Goal: Information Seeking & Learning: Learn about a topic

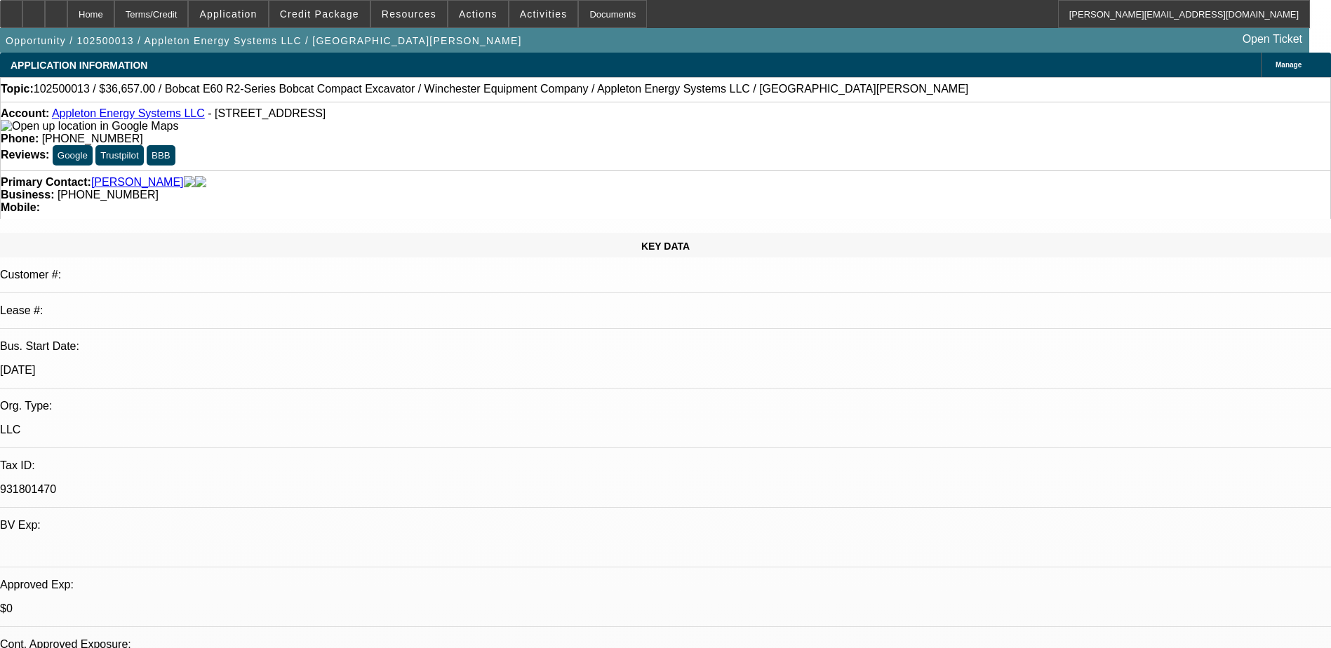
select select "0"
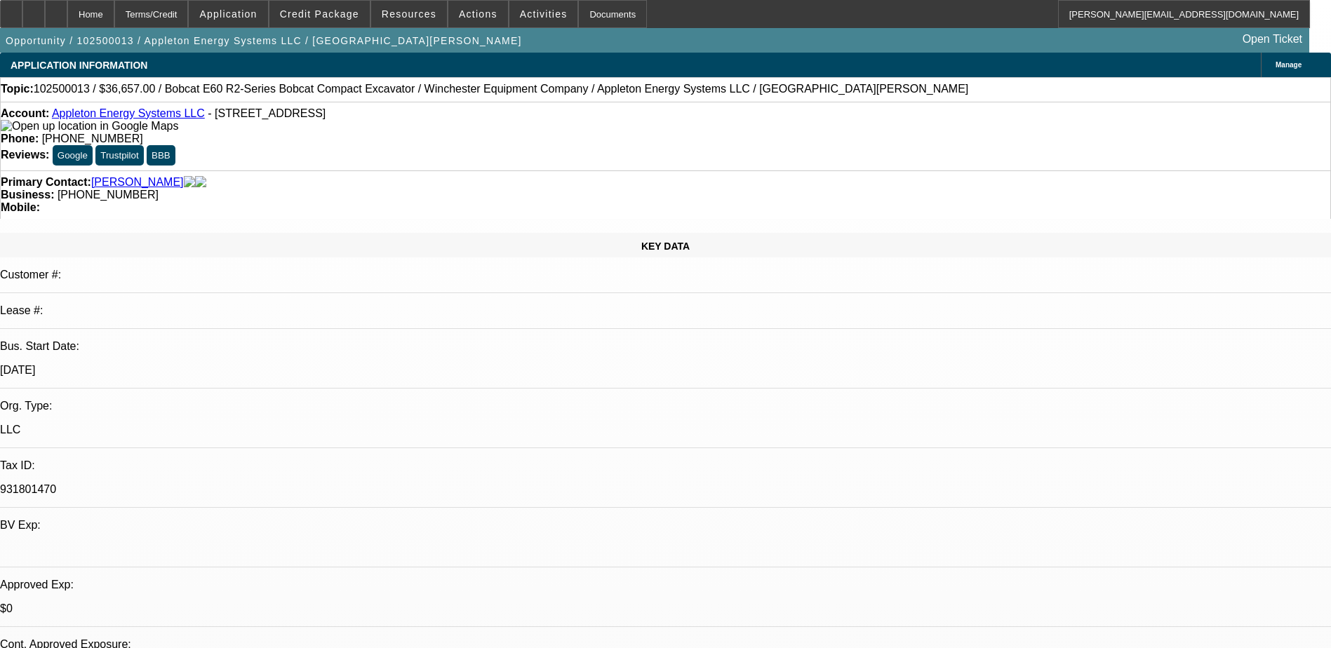
select select "0"
select select "1"
select select "2"
select select "5"
select select "1"
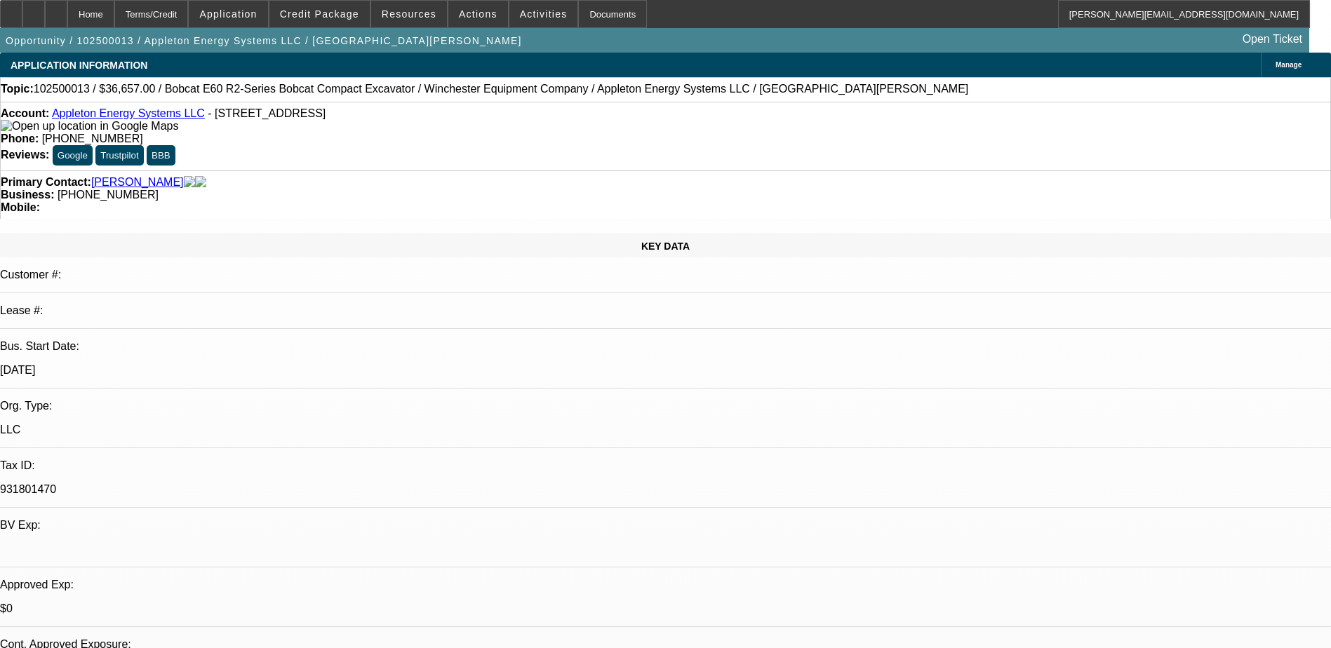
select select "2"
select select "5"
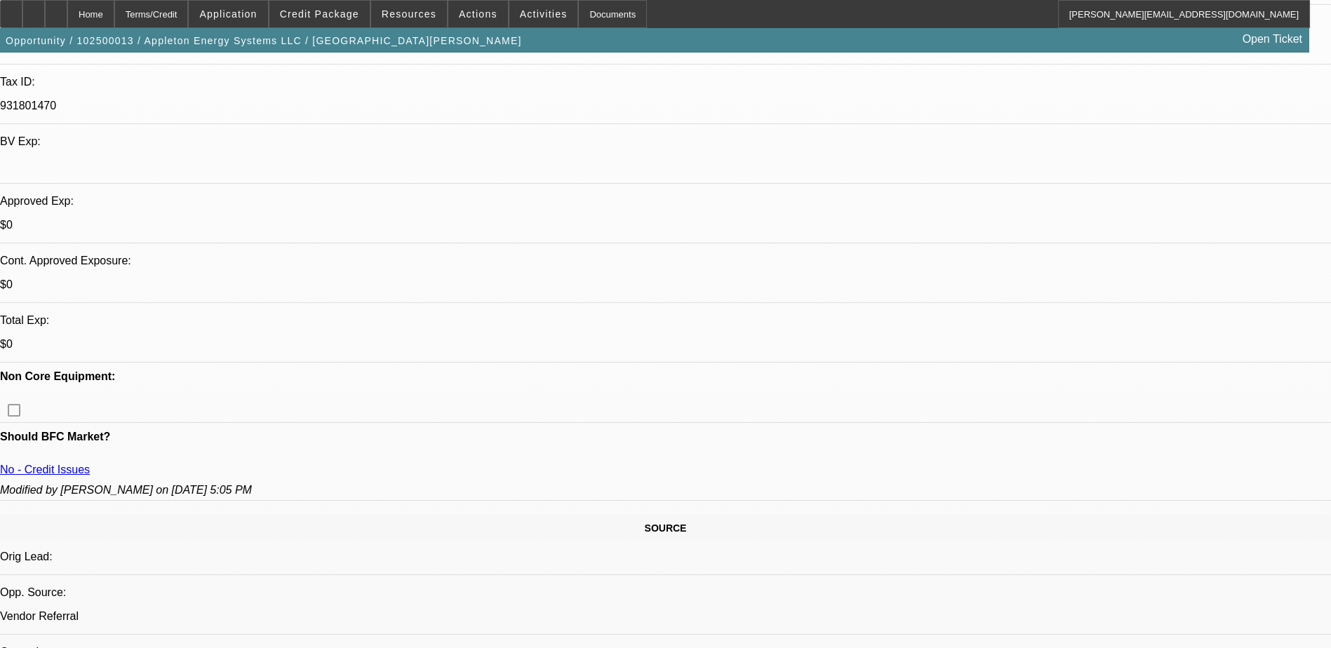
scroll to position [351, 0]
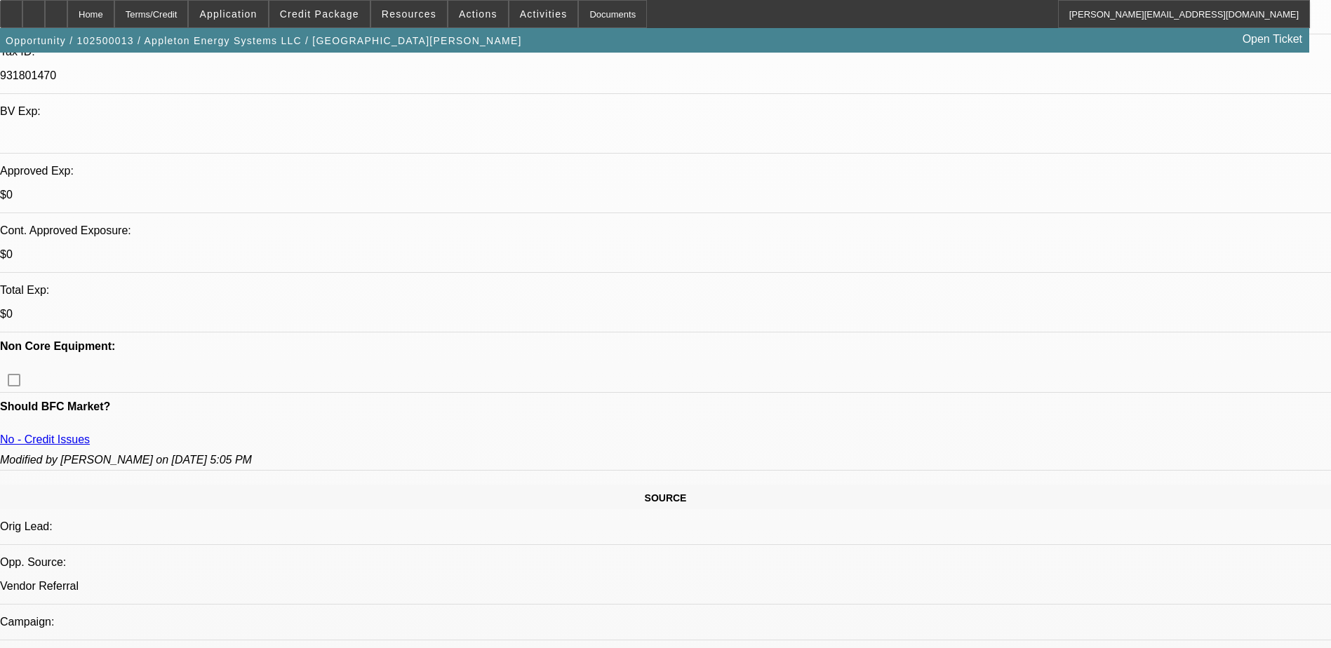
scroll to position [421, 0]
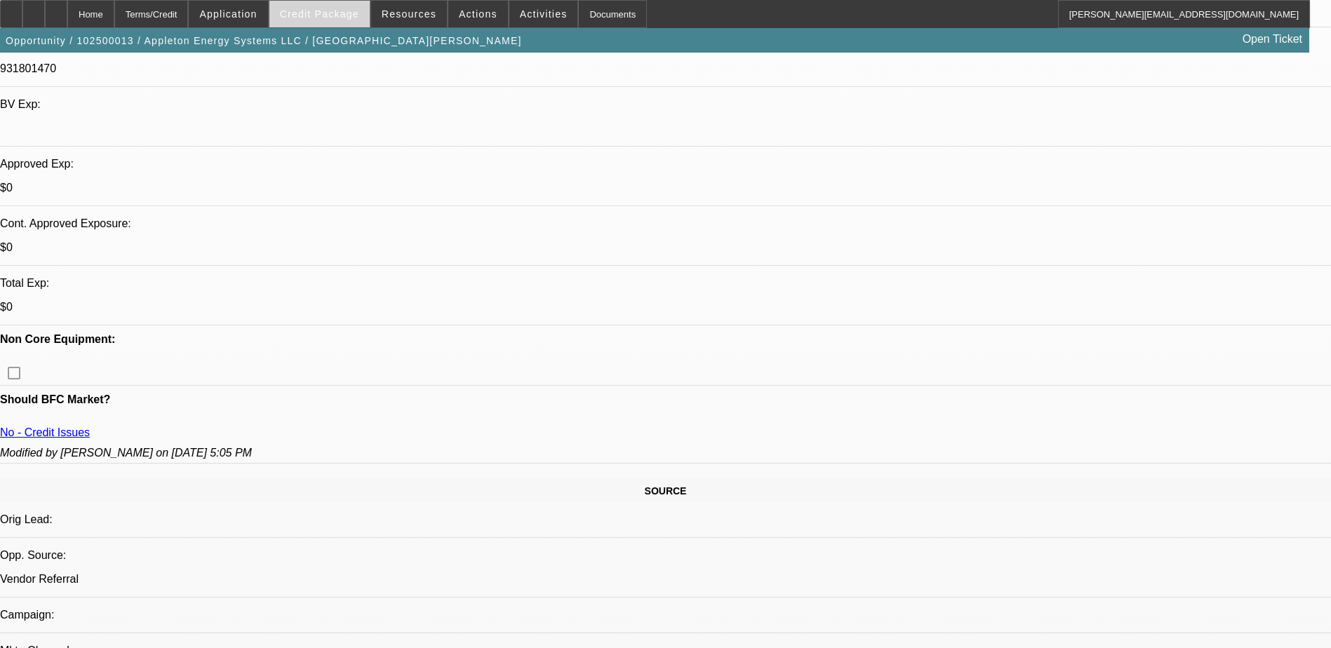
click at [321, 15] on span "Credit Package" at bounding box center [319, 13] width 79 height 11
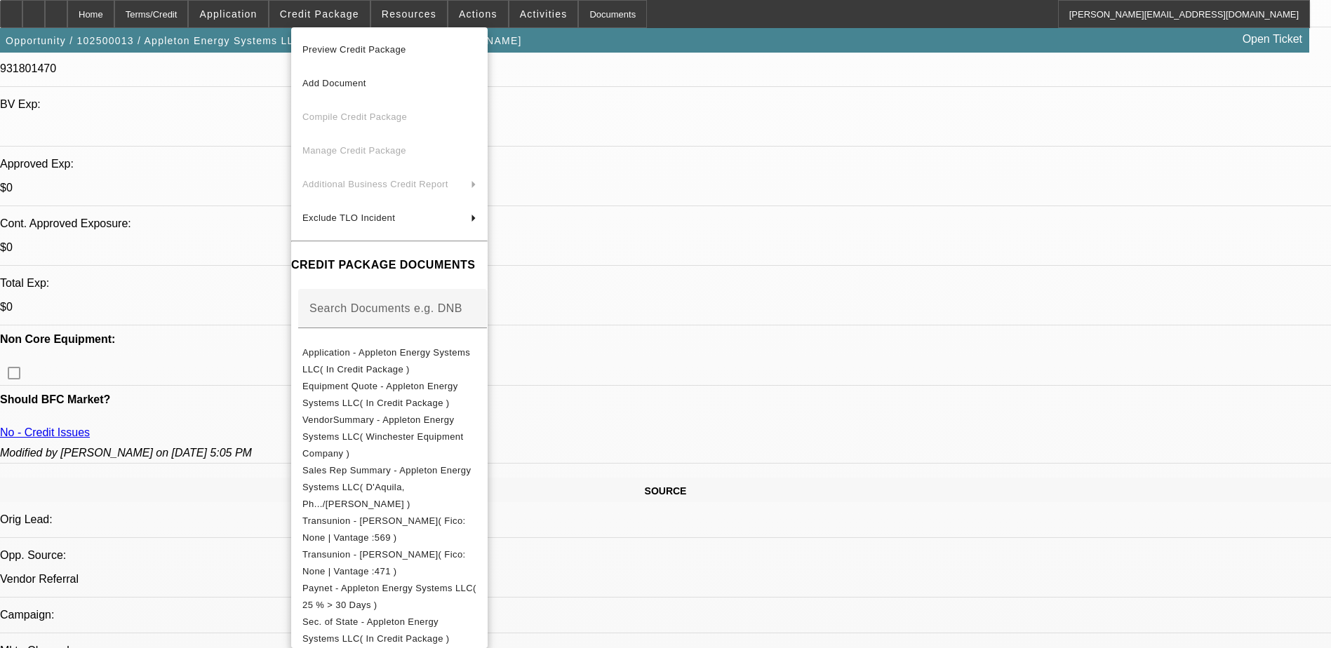
click at [360, 48] on span "Preview Credit Package" at bounding box center [354, 49] width 104 height 11
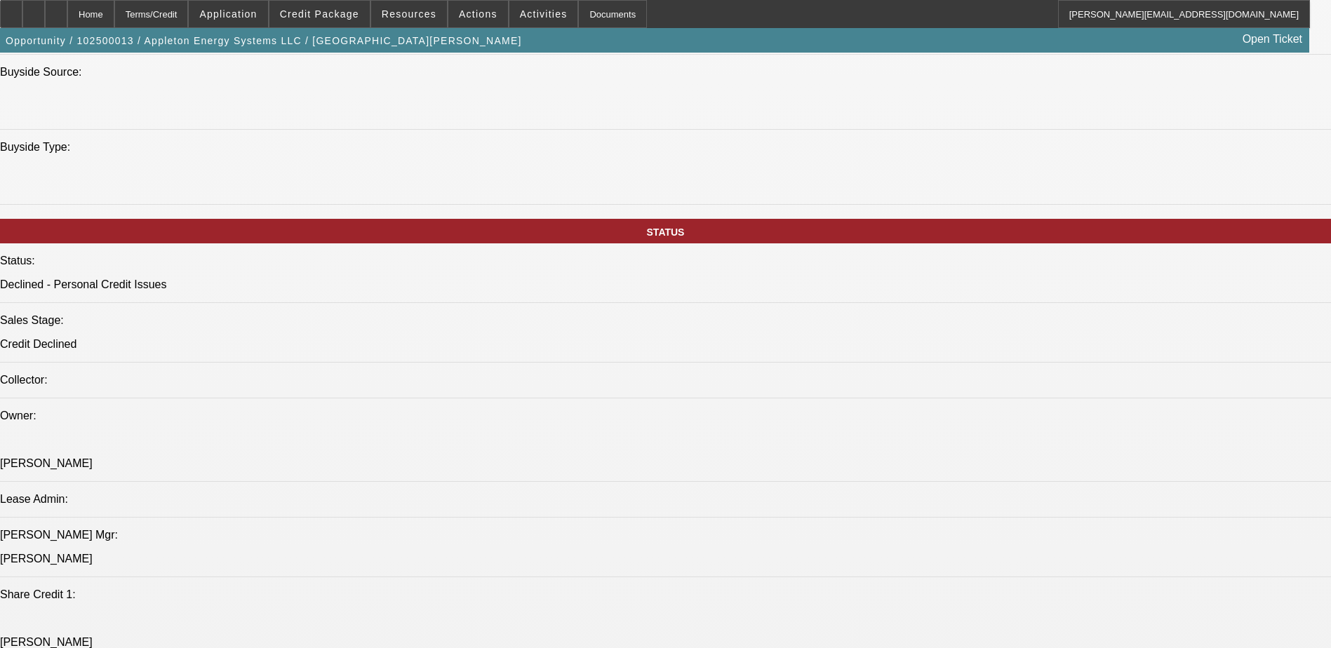
scroll to position [1193, 0]
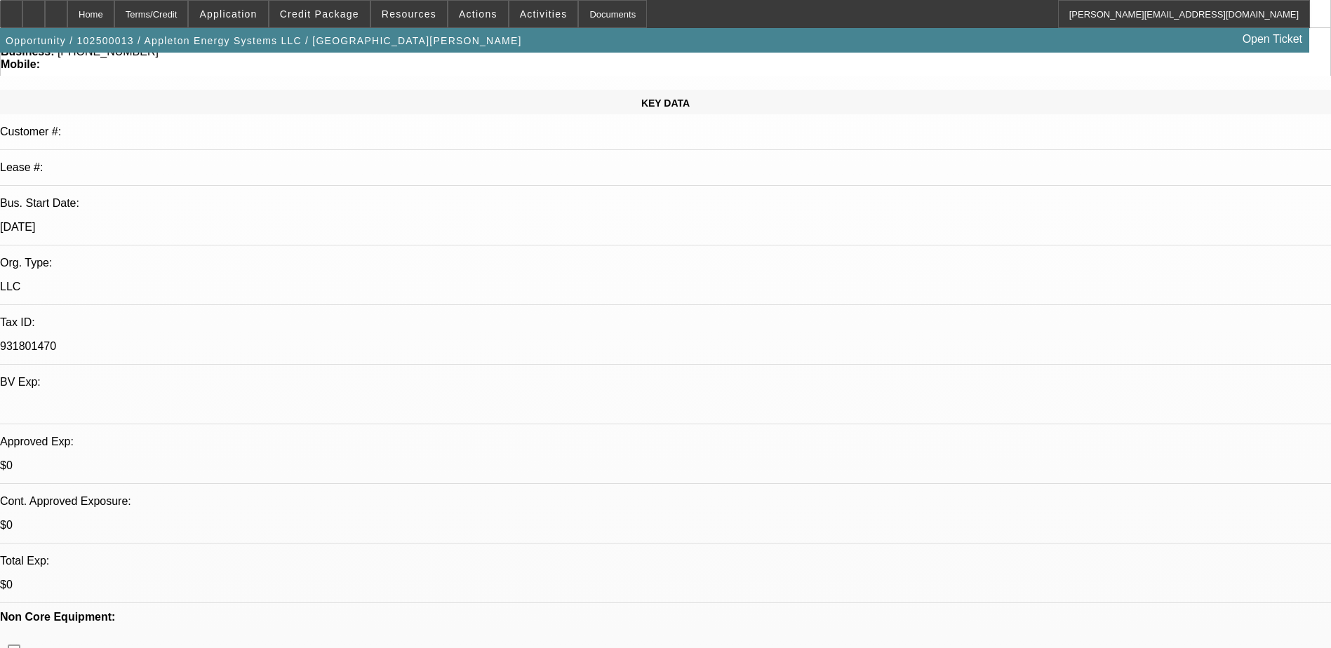
scroll to position [0, 0]
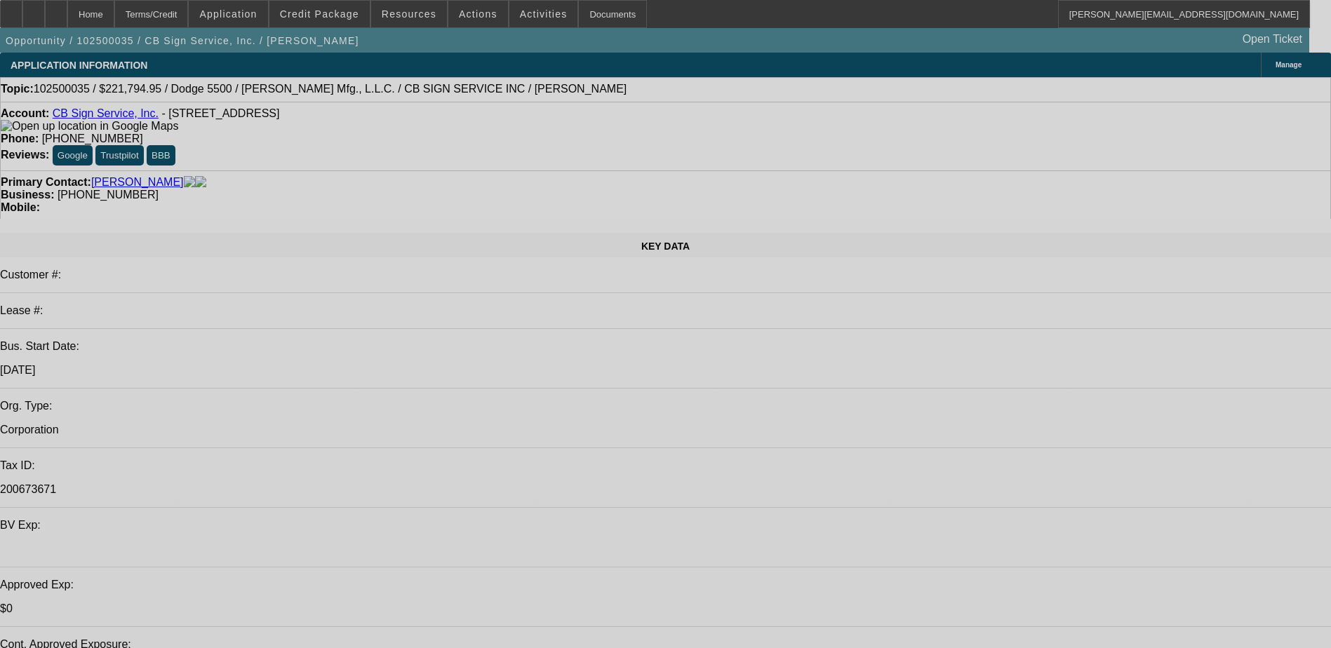
select select "0"
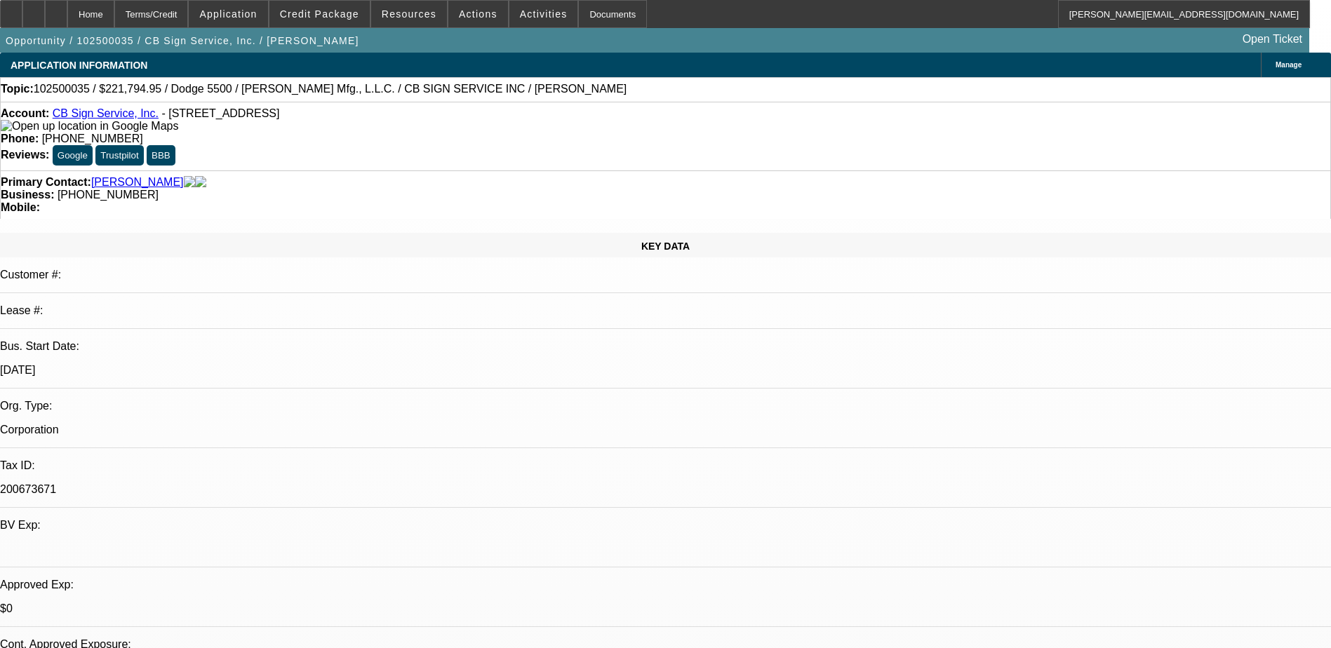
select select "0"
select select "3"
select select "0"
select select "6"
select select "0"
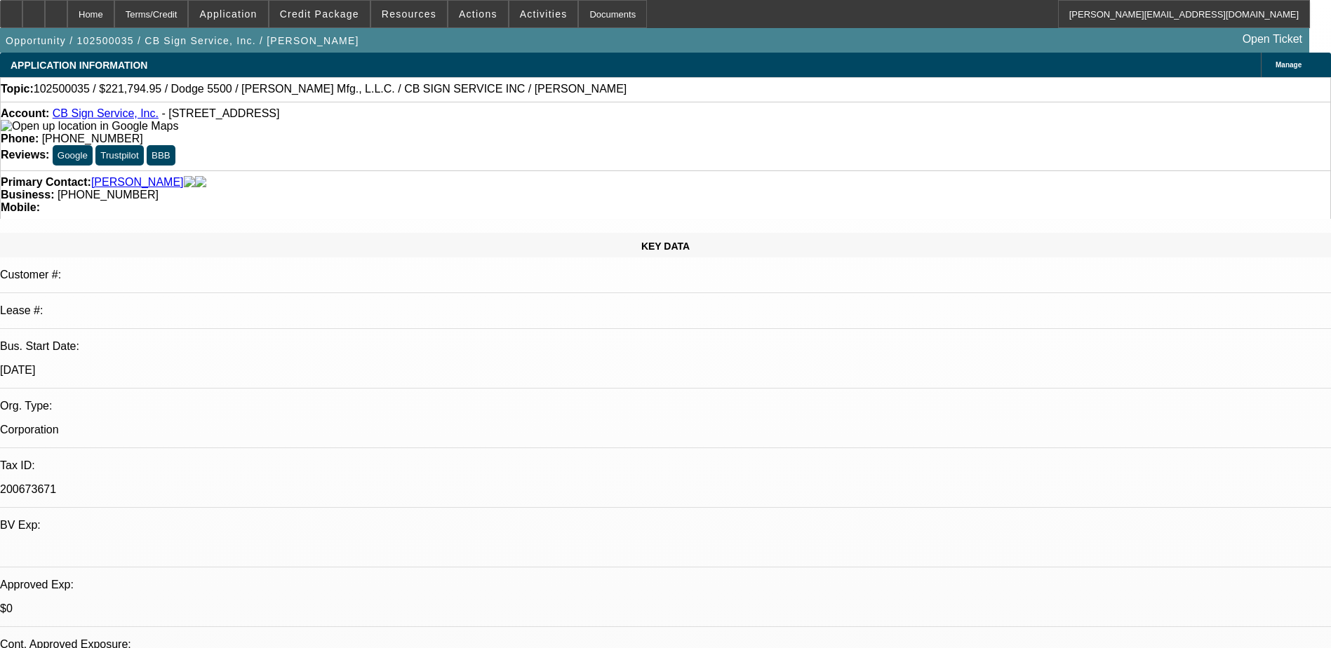
select select "0"
select select "3"
select select "0"
select select "6"
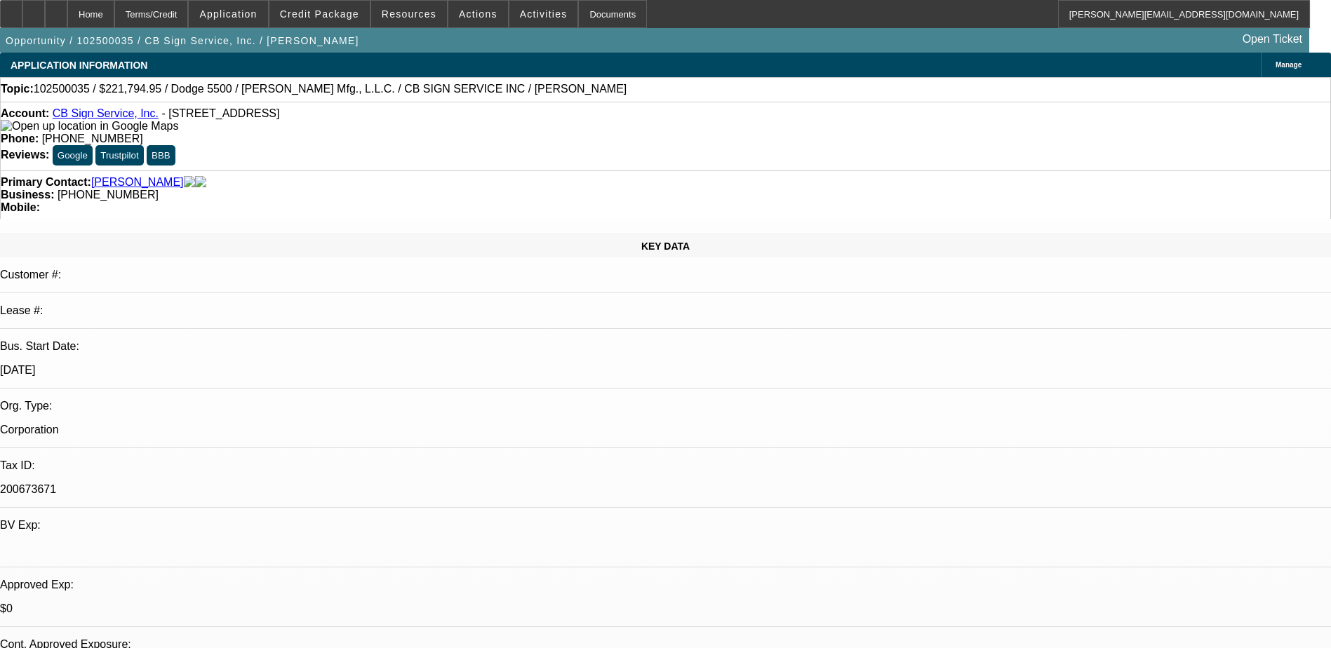
scroll to position [135, 0]
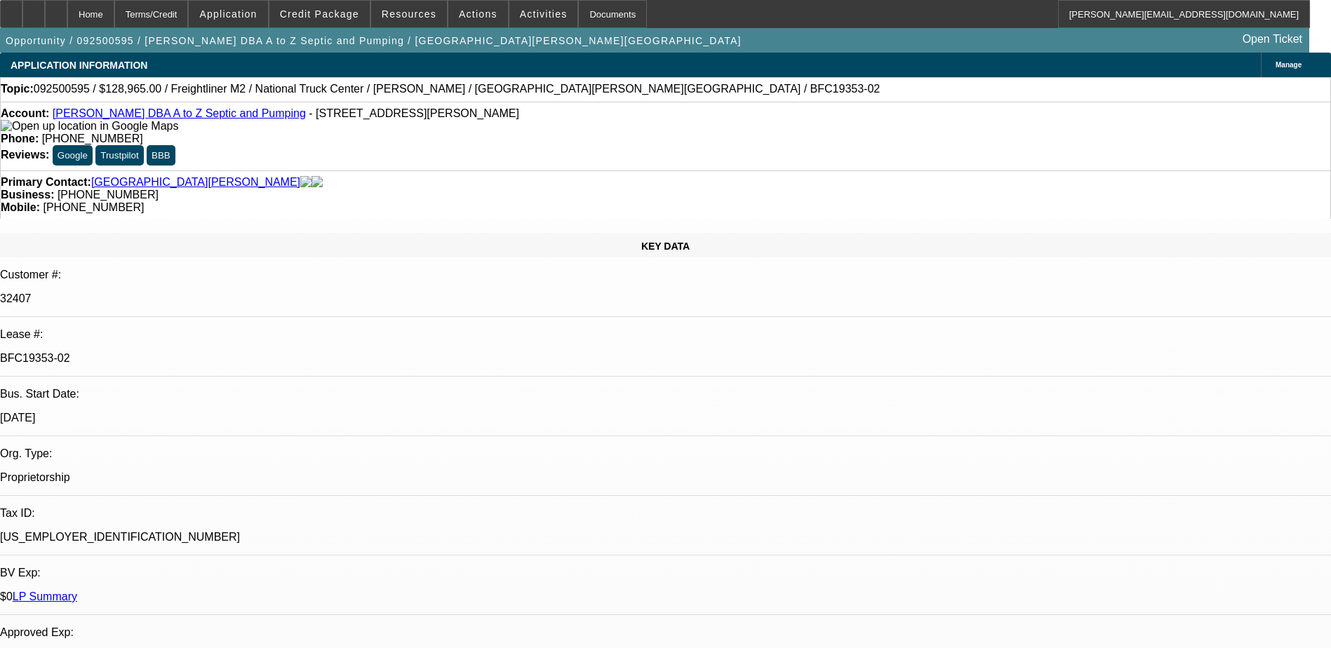
select select "0"
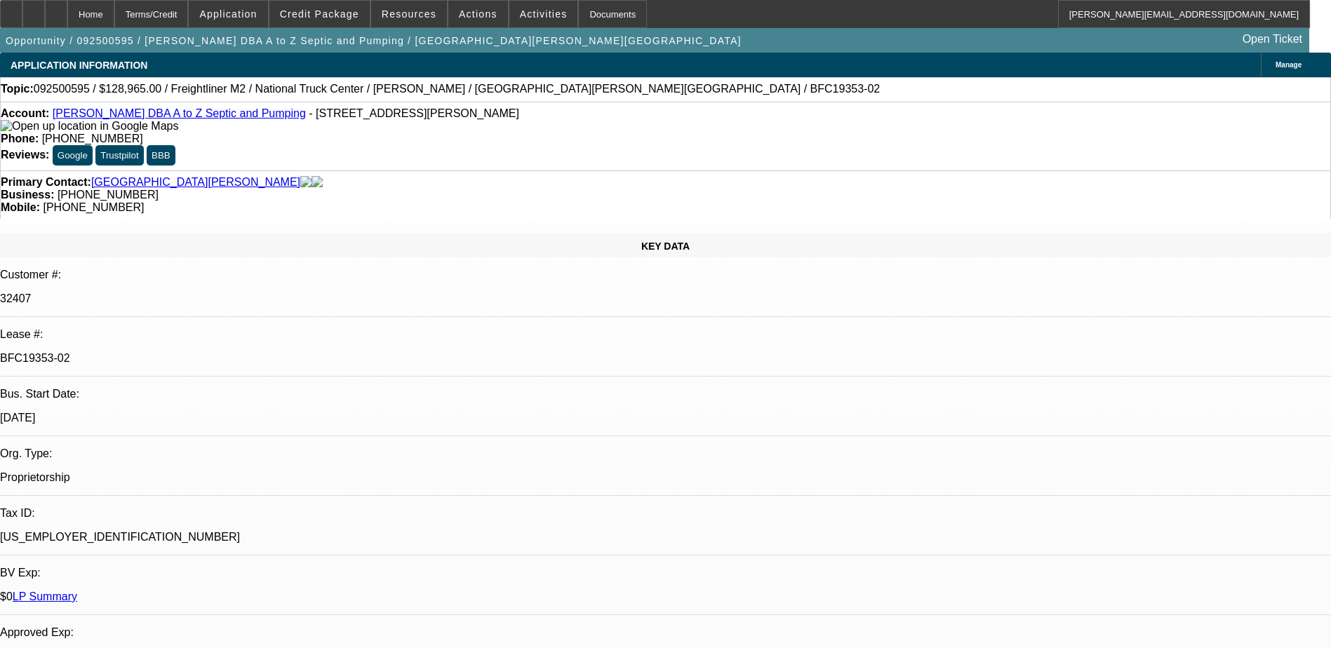
select select "0"
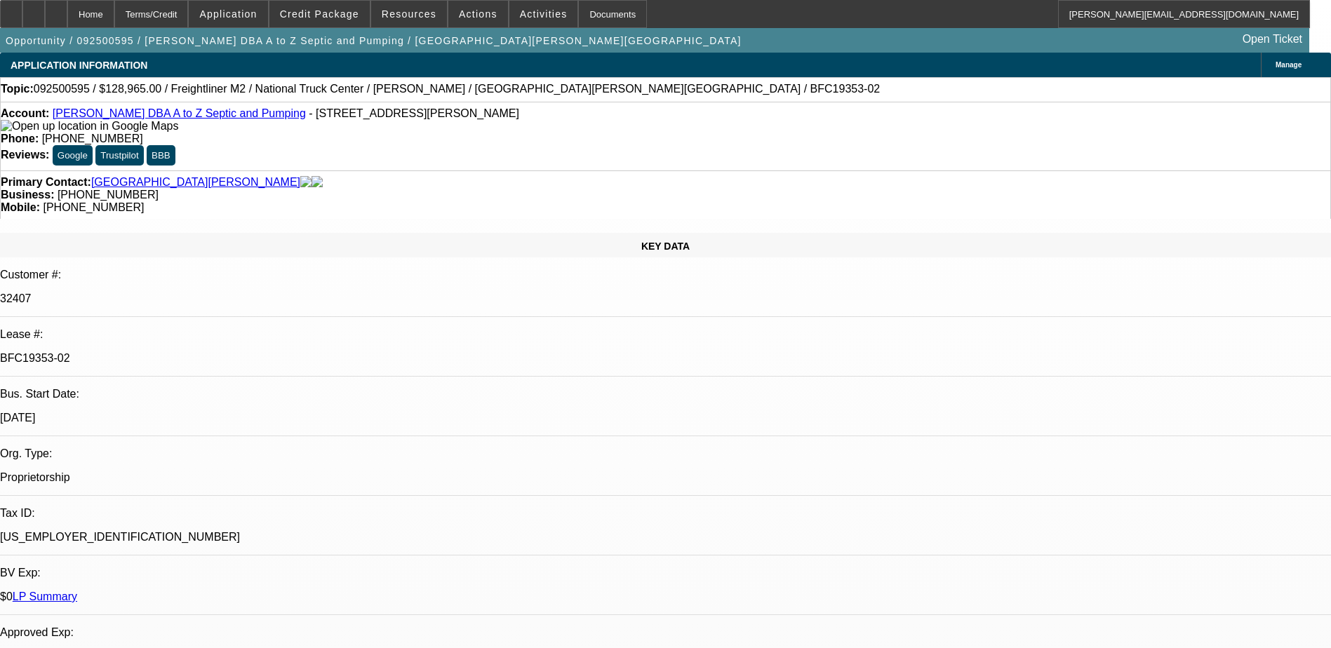
select select "0"
select select "1"
select select "6"
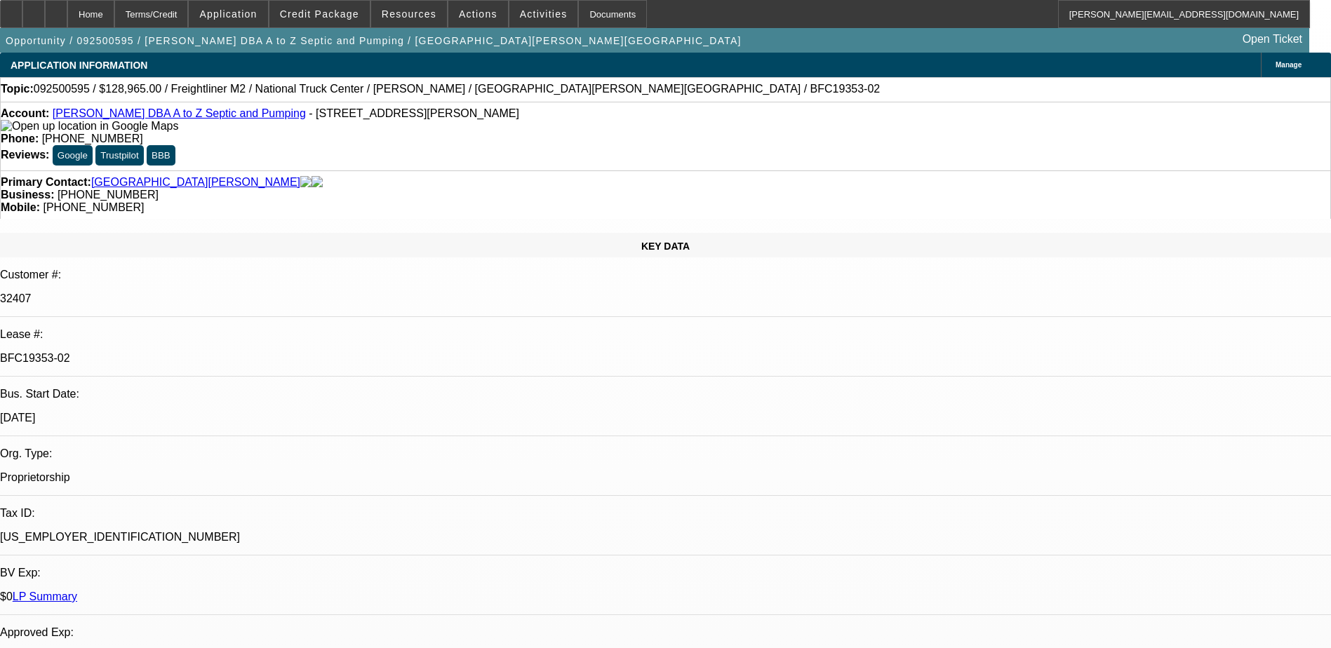
select select "1"
select select "6"
select select "1"
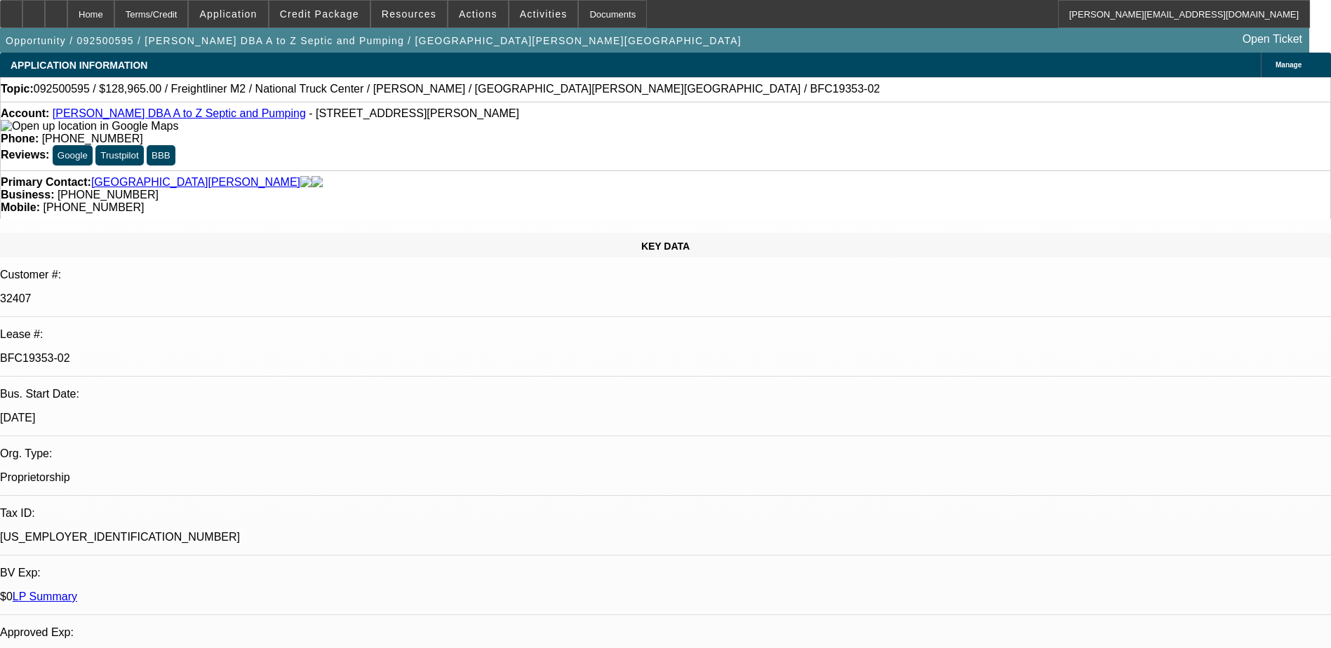
select select "6"
select select "1"
select select "6"
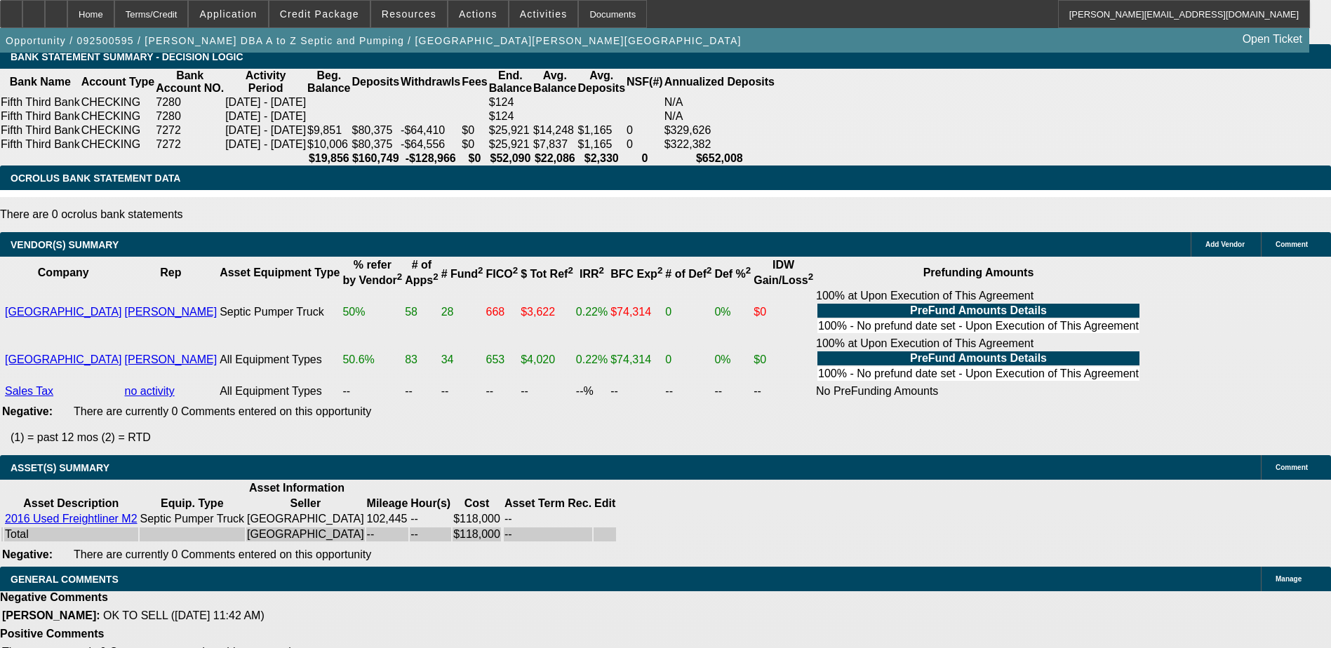
scroll to position [2747, 0]
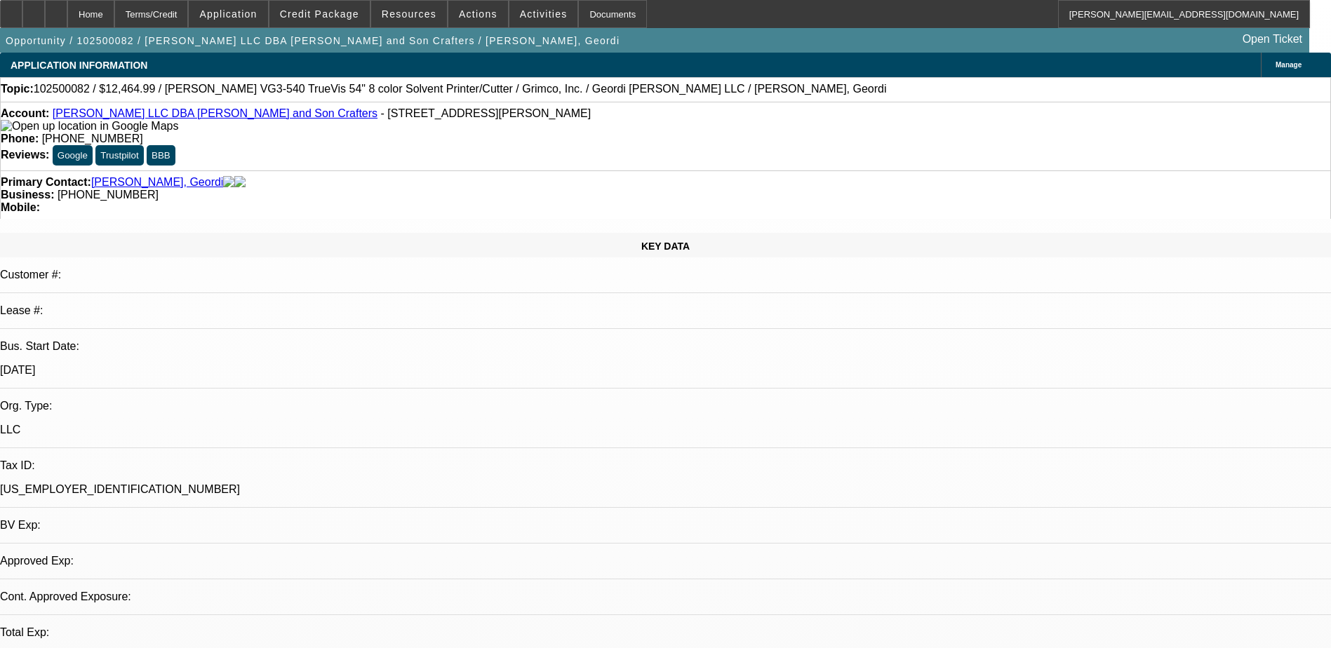
select select "0"
select select "2"
select select "0.1"
select select "4"
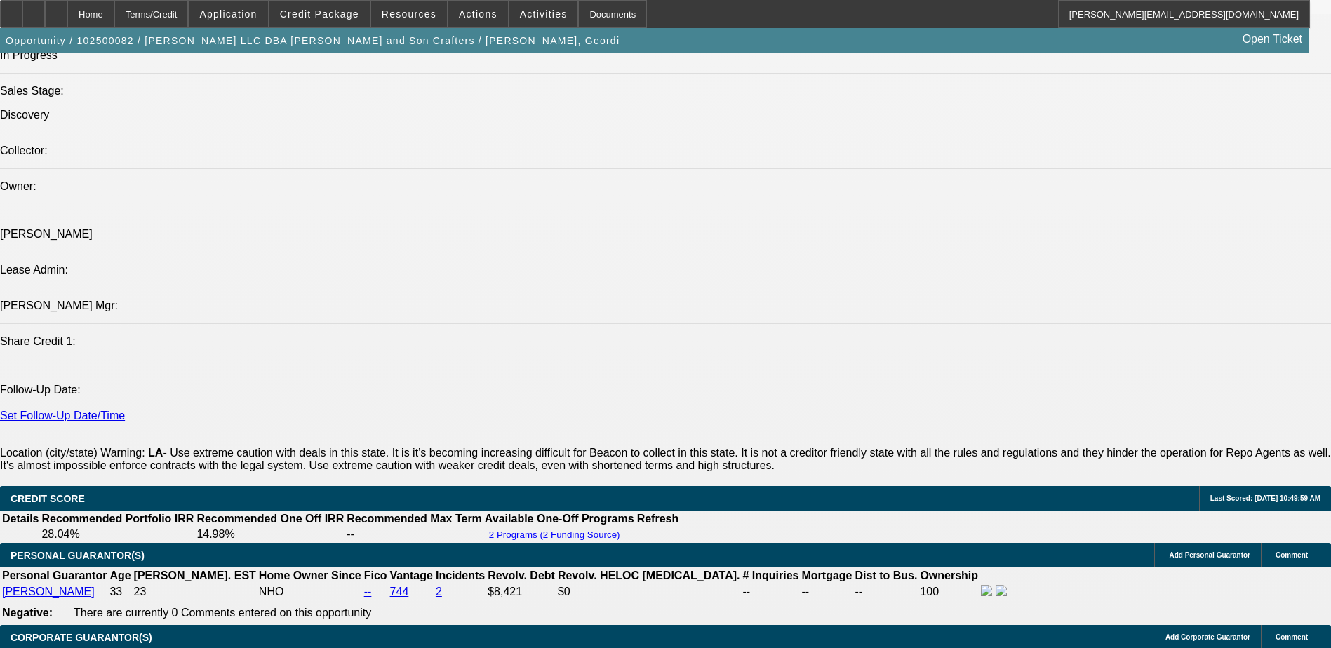
scroll to position [1544, 0]
